Goal: Navigation & Orientation: Find specific page/section

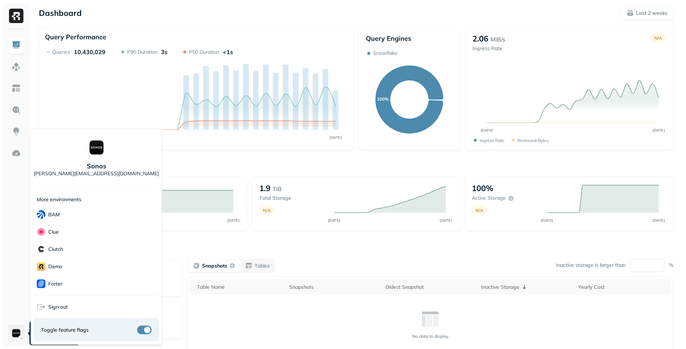
click at [21, 331] on html "Dashboard Last 2 weeks Query Performance SEP 22 OCT 06 Queries 10,430,029 P90 D…" at bounding box center [343, 200] width 686 height 401
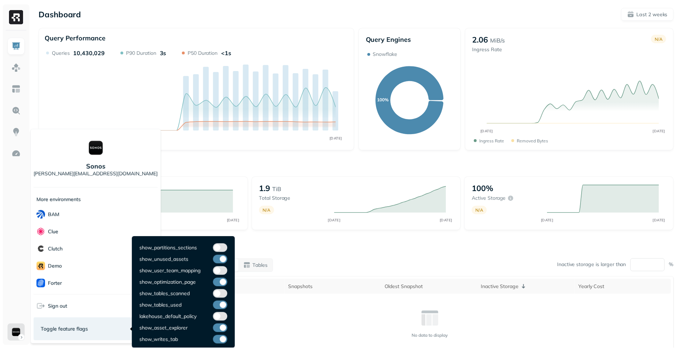
scroll to position [61, 0]
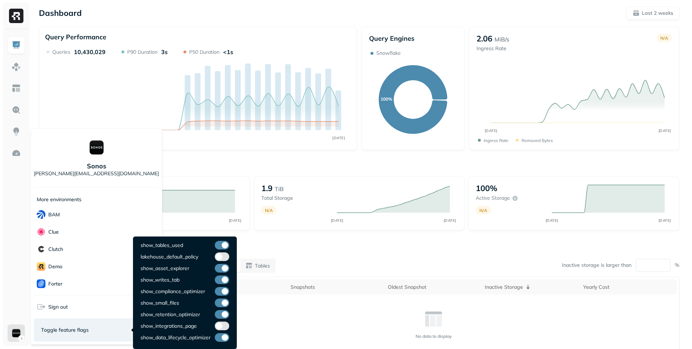
click at [218, 325] on button "button" at bounding box center [222, 325] width 14 height 9
click at [223, 324] on button "button" at bounding box center [222, 325] width 14 height 9
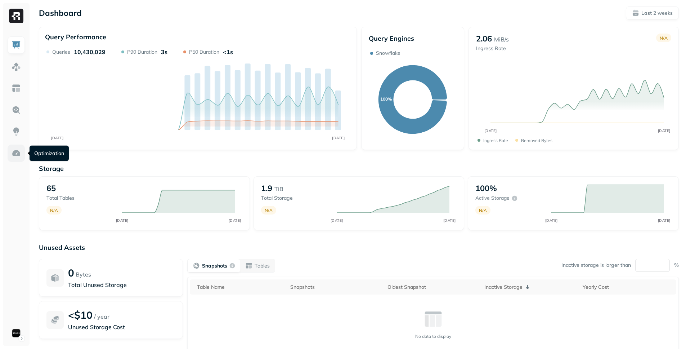
click at [13, 149] on img at bounding box center [16, 152] width 9 height 9
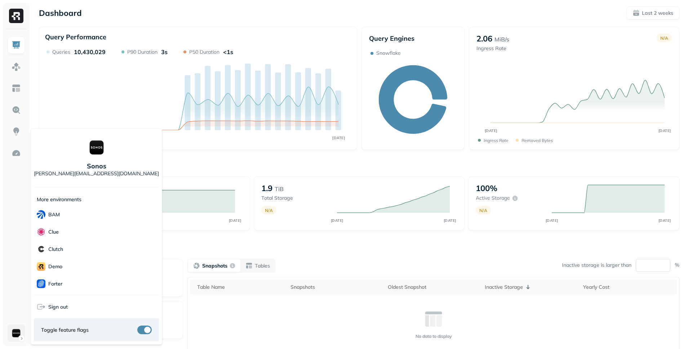
click at [17, 331] on html "Dashboard Last 2 weeks Query Performance SEP 22 OCT 06 Queries 10,430,029 P90 D…" at bounding box center [346, 200] width 692 height 401
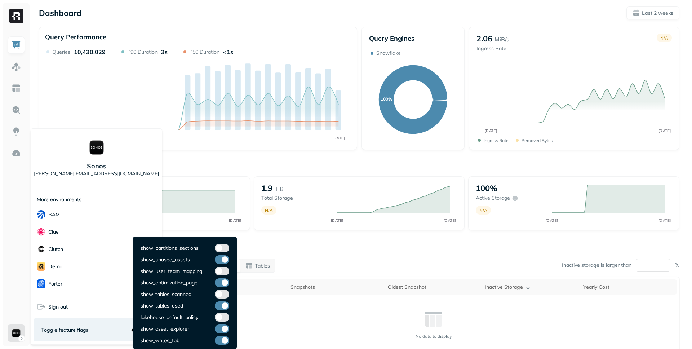
click at [224, 315] on button "button" at bounding box center [222, 317] width 14 height 9
click at [226, 316] on button "button" at bounding box center [222, 317] width 14 height 9
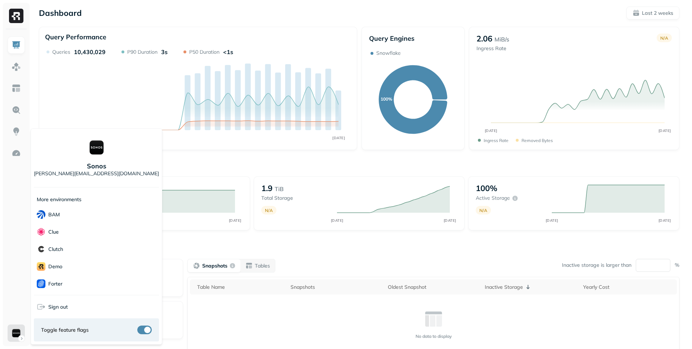
click at [134, 94] on html "Dashboard Last 2 weeks Query Performance SEP 22 OCT 06 Queries 10,430,029 P90 D…" at bounding box center [346, 200] width 692 height 401
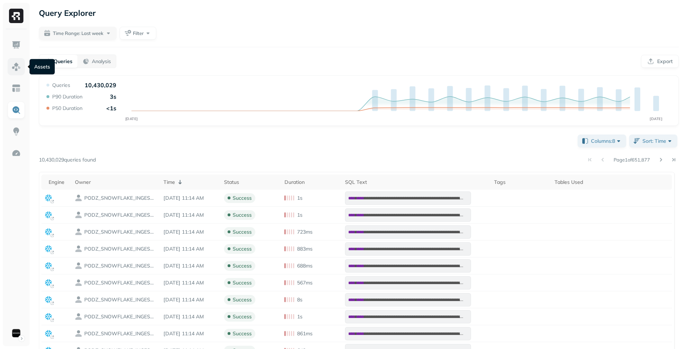
click at [9, 67] on link at bounding box center [16, 66] width 17 height 17
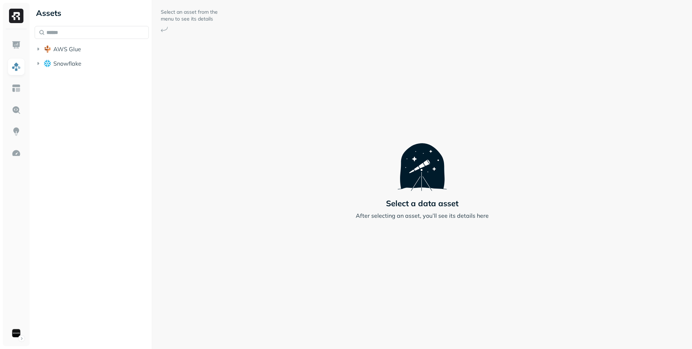
click at [81, 56] on ul "AWS Glue Snowflake" at bounding box center [92, 56] width 114 height 27
click at [81, 59] on button "Snowflake" at bounding box center [92, 64] width 114 height 12
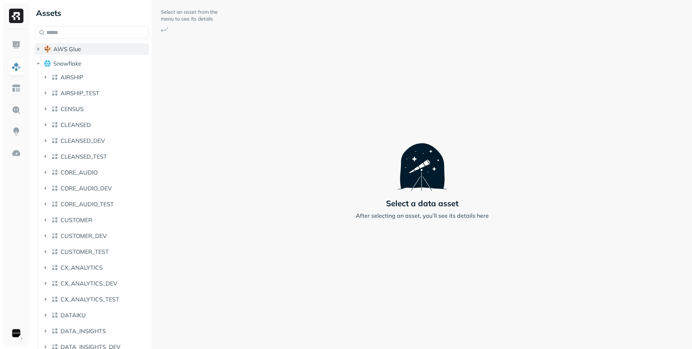
click at [92, 50] on button "AWS Glue" at bounding box center [92, 49] width 114 height 12
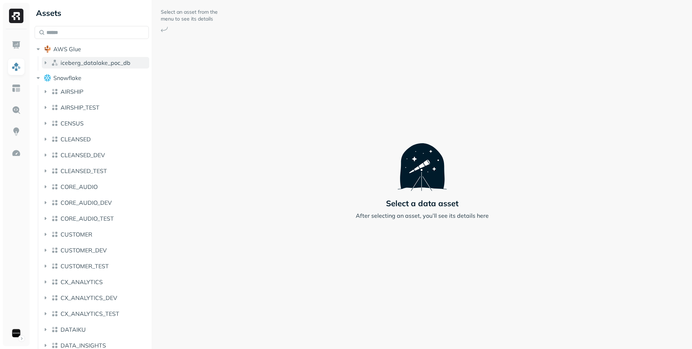
click at [88, 59] on span "iceberg_datalake_poc_db" at bounding box center [96, 62] width 70 height 7
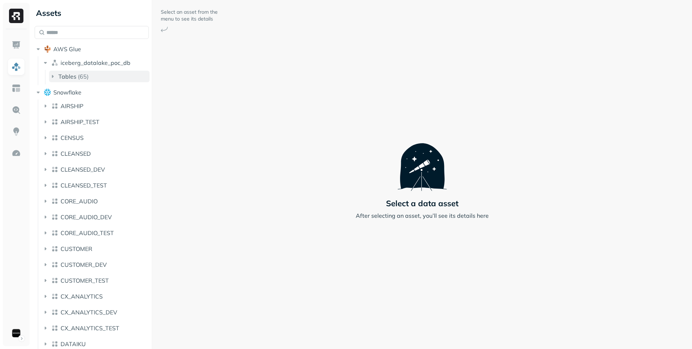
click at [92, 78] on button "Tables ( 65 )" at bounding box center [99, 77] width 101 height 12
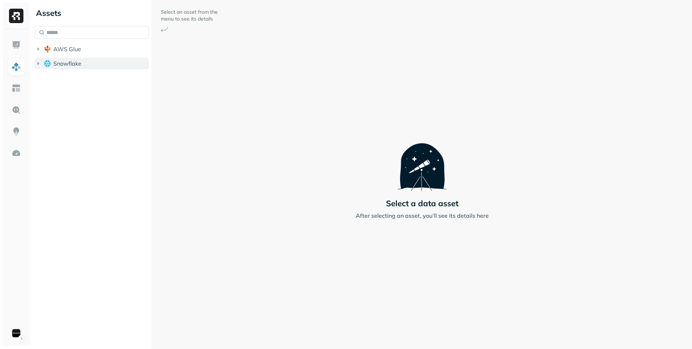
click at [97, 66] on button "Snowflake" at bounding box center [92, 64] width 114 height 12
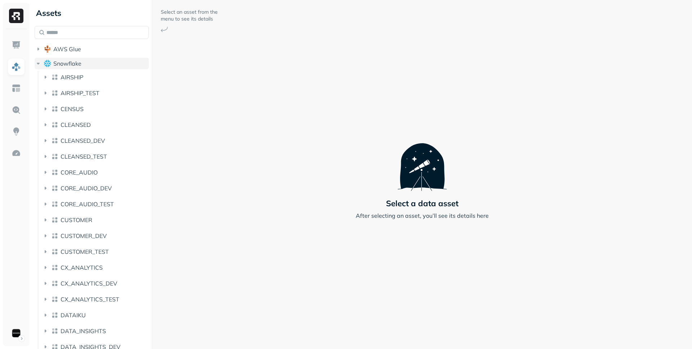
click at [97, 65] on button "Snowflake" at bounding box center [92, 64] width 114 height 12
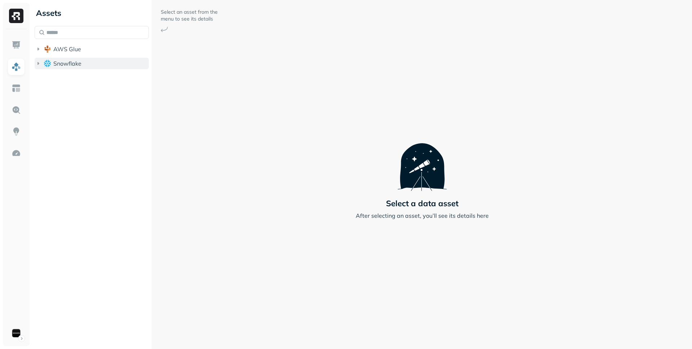
click at [46, 62] on img "button" at bounding box center [47, 63] width 7 height 7
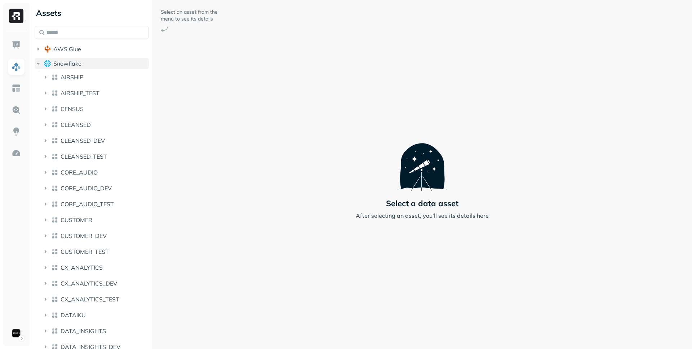
click at [64, 62] on span "Snowflake" at bounding box center [67, 63] width 28 height 7
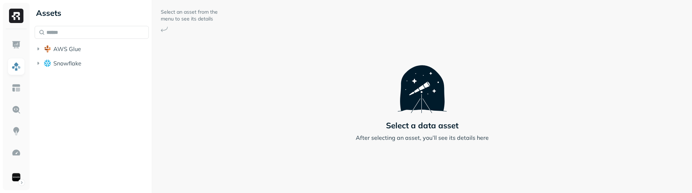
click at [282, 135] on div "Select an asset from the menu to see its details Select a data asset After sele…" at bounding box center [422, 96] width 540 height 193
click at [296, 111] on div "Select an asset from the menu to see its details Select a data asset After sele…" at bounding box center [422, 96] width 540 height 193
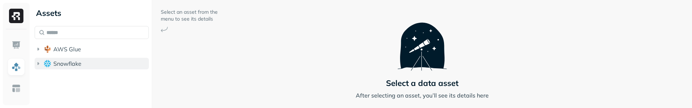
click at [100, 64] on button "Snowflake" at bounding box center [92, 64] width 114 height 12
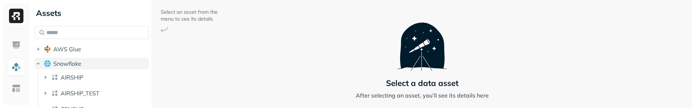
click at [100, 64] on button "Snowflake" at bounding box center [92, 64] width 114 height 12
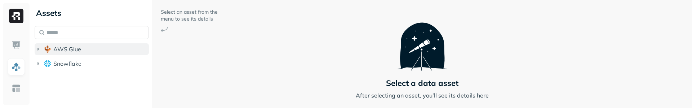
click at [110, 45] on button "AWS Glue" at bounding box center [92, 49] width 114 height 12
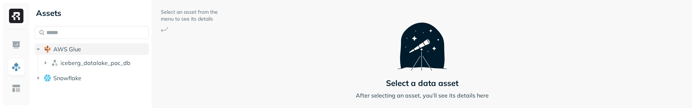
click at [110, 45] on button "AWS Glue" at bounding box center [92, 49] width 114 height 12
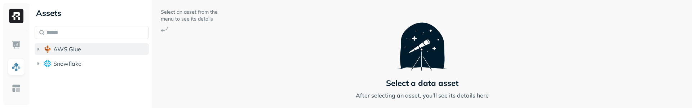
click at [109, 48] on button "AWS Glue" at bounding box center [92, 49] width 114 height 12
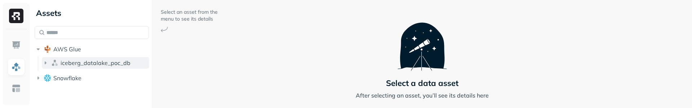
click at [103, 64] on span "iceberg_datalake_poc_db" at bounding box center [96, 62] width 70 height 7
click at [108, 64] on span "iceberg_datalake_poc_db" at bounding box center [96, 62] width 70 height 7
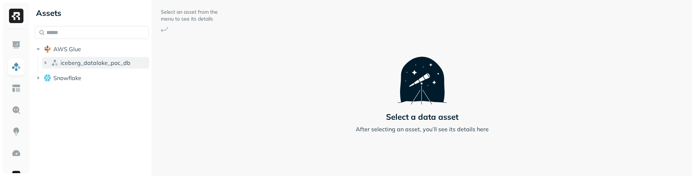
click at [106, 59] on span "iceberg_datalake_poc_db" at bounding box center [96, 62] width 70 height 7
click at [106, 66] on button "iceberg_datalake_poc_db" at bounding box center [95, 63] width 107 height 12
click at [104, 78] on button "Tables ( 65 )" at bounding box center [99, 77] width 101 height 12
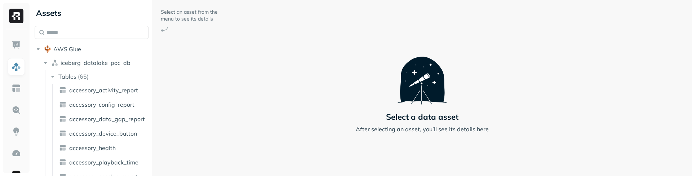
click at [104, 78] on button "Tables ( 65 )" at bounding box center [99, 77] width 101 height 12
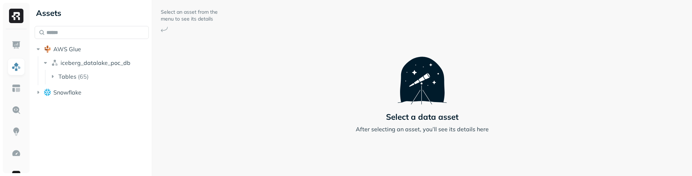
click at [104, 78] on button "Tables ( 65 )" at bounding box center [99, 77] width 101 height 12
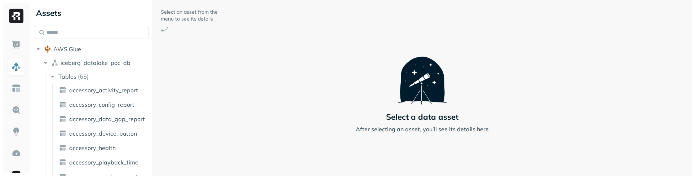
click at [104, 78] on button "Tables ( 65 )" at bounding box center [99, 77] width 101 height 12
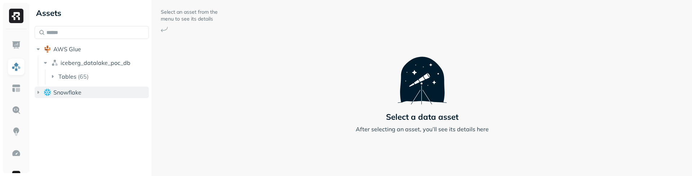
click at [75, 93] on span "Snowflake" at bounding box center [67, 92] width 28 height 7
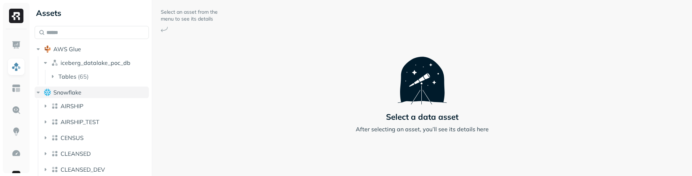
click at [75, 93] on span "Snowflake" at bounding box center [67, 92] width 28 height 7
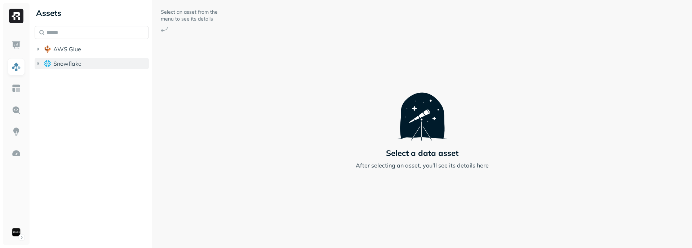
click at [100, 67] on button "Snowflake" at bounding box center [92, 64] width 114 height 12
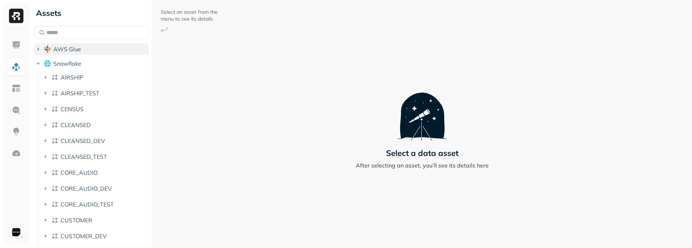
click at [102, 53] on button "AWS Glue" at bounding box center [92, 49] width 114 height 12
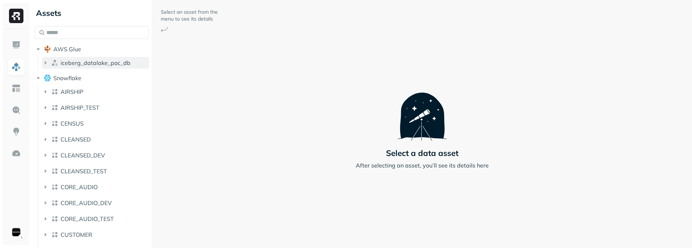
click at [101, 59] on span "iceberg_datalake_poc_db" at bounding box center [96, 62] width 70 height 7
click at [101, 60] on span "iceberg_datalake_poc_db" at bounding box center [96, 62] width 70 height 7
click at [97, 75] on button "Snowflake" at bounding box center [92, 78] width 114 height 12
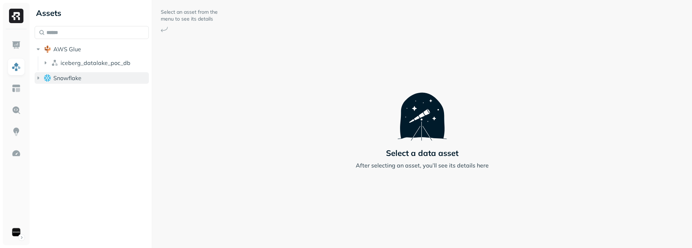
click at [97, 75] on button "Snowflake" at bounding box center [92, 78] width 114 height 12
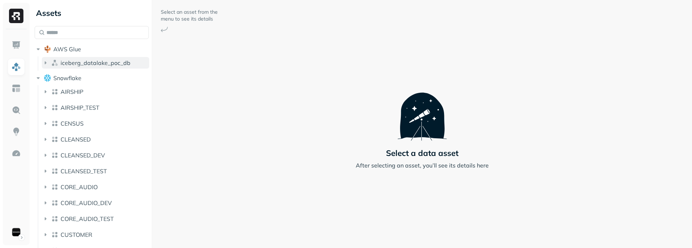
click at [106, 61] on span "iceberg_datalake_poc_db" at bounding box center [96, 62] width 70 height 7
